Goal: Task Accomplishment & Management: Use online tool/utility

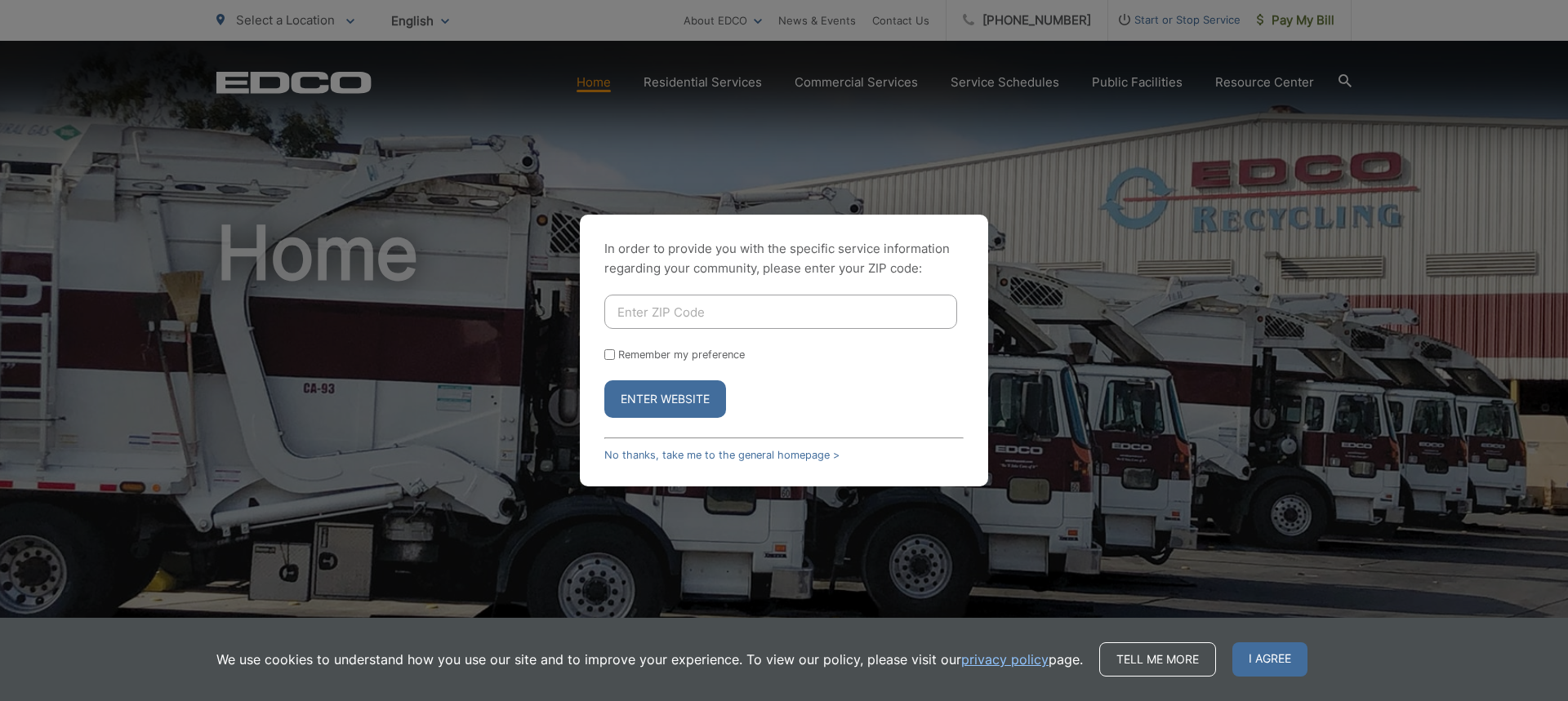
click at [731, 313] on input "Enter ZIP Code" at bounding box center [781, 312] width 352 height 34
type input "91950"
click at [604, 381] on button "Enter Website" at bounding box center [665, 399] width 122 height 38
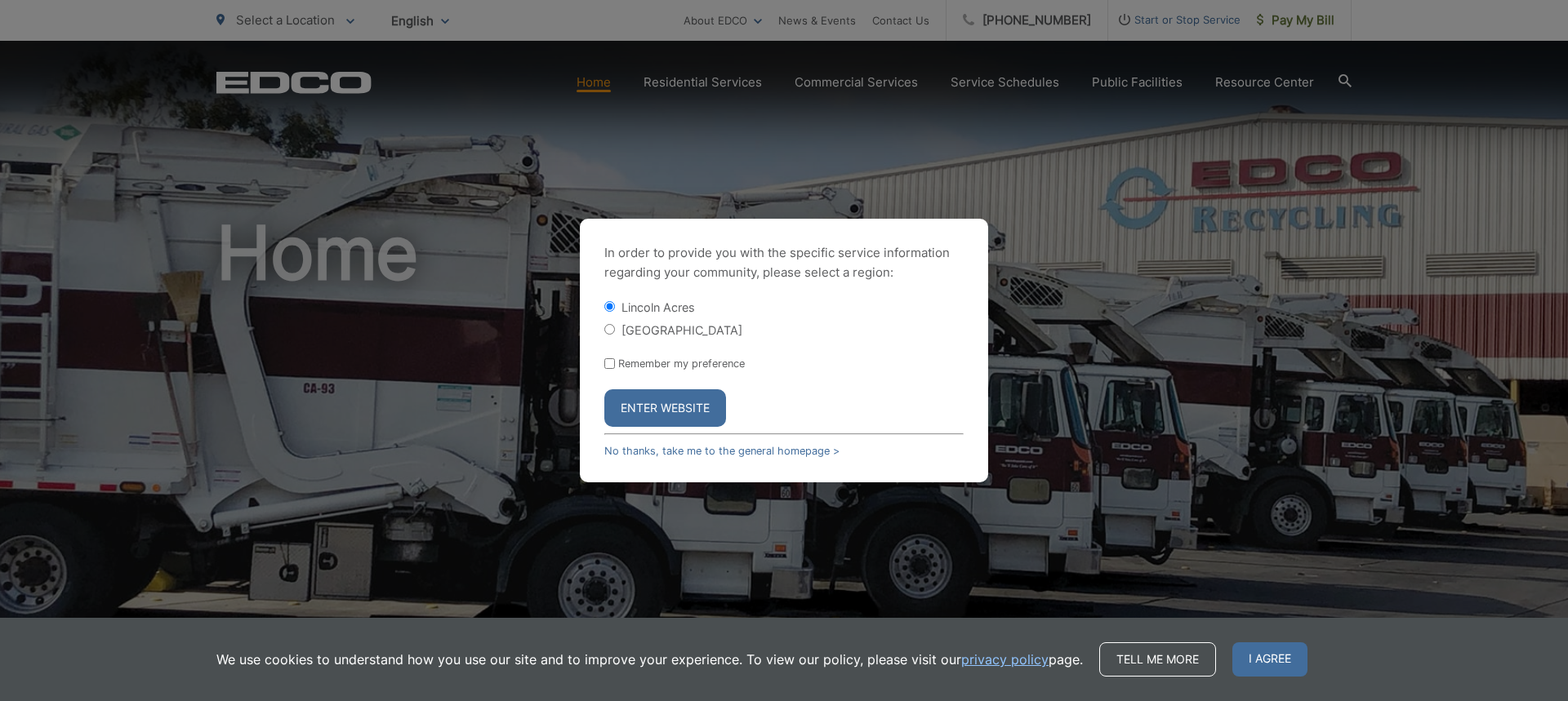
click at [609, 334] on input "[GEOGRAPHIC_DATA]" at bounding box center [609, 329] width 10 height 10
radio input "true"
click at [649, 400] on button "Enter Website" at bounding box center [665, 408] width 122 height 38
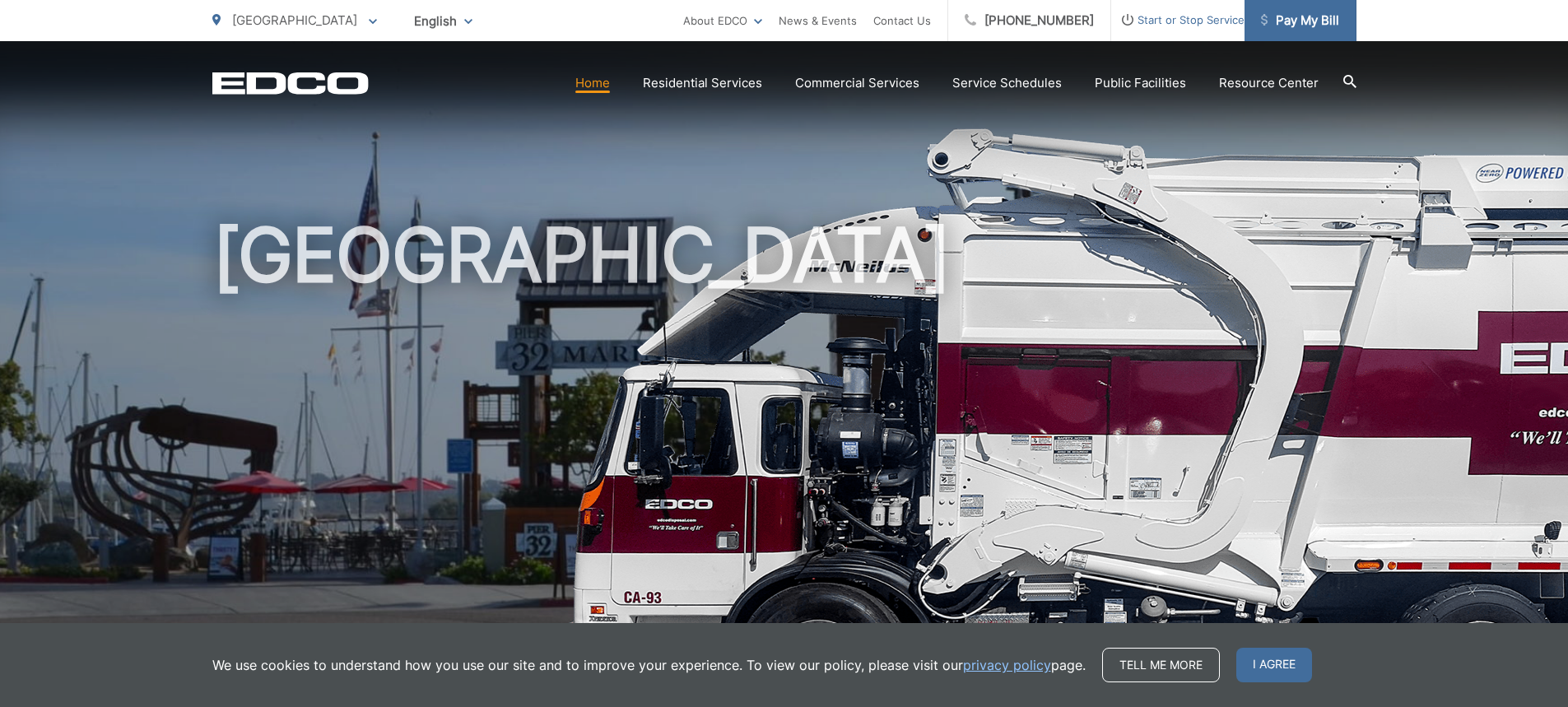
click at [1298, 14] on span "Pay My Bill" at bounding box center [1299, 20] width 78 height 20
